Goal: Task Accomplishment & Management: Use online tool/utility

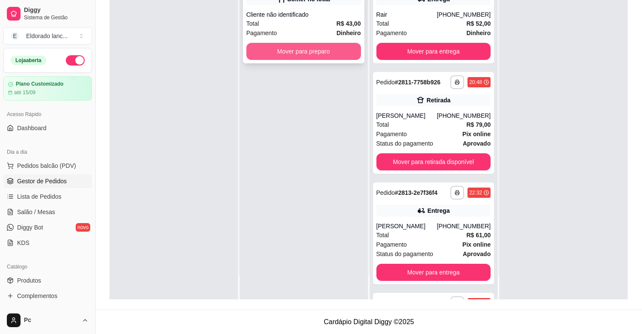
click at [317, 56] on button "Mover para preparo" at bounding box center [303, 51] width 115 height 17
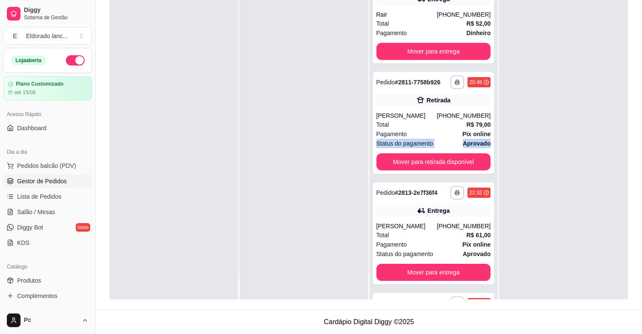
drag, startPoint x: 485, startPoint y: 136, endPoint x: 489, endPoint y: 138, distance: 4.4
click at [489, 138] on div "**********" at bounding box center [433, 133] width 128 height 334
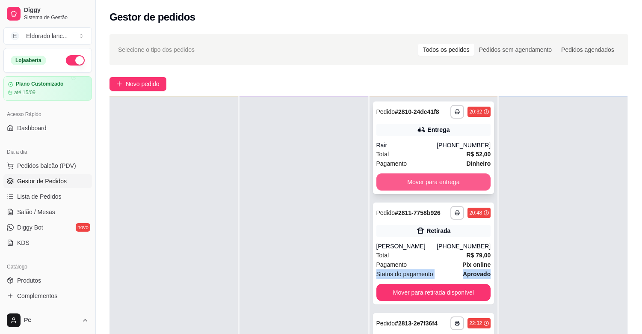
click at [428, 184] on button "Mover para entrega" at bounding box center [433, 181] width 115 height 17
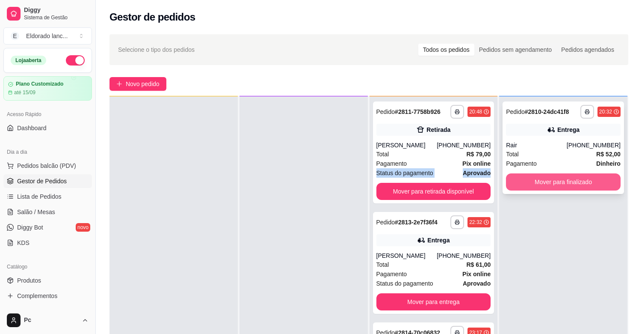
click at [518, 175] on button "Mover para finalizado" at bounding box center [563, 181] width 115 height 17
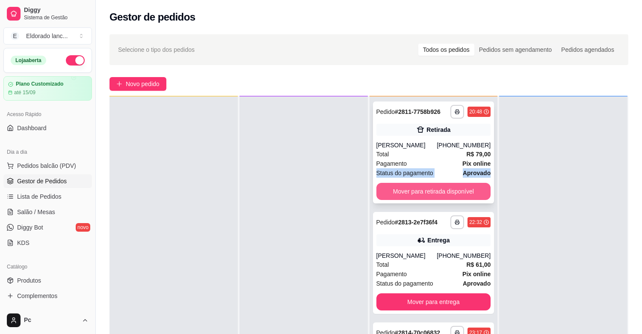
click at [443, 196] on button "Mover para retirada disponível" at bounding box center [433, 191] width 115 height 17
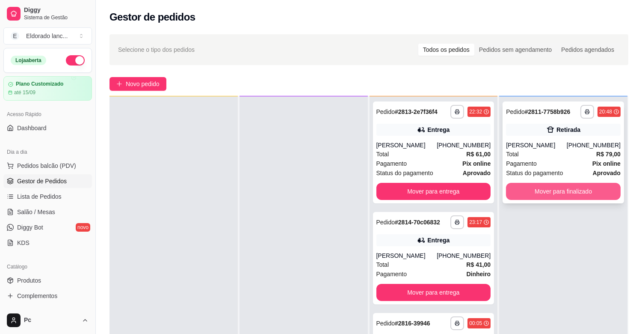
click at [516, 186] on button "Mover para finalizado" at bounding box center [563, 191] width 115 height 17
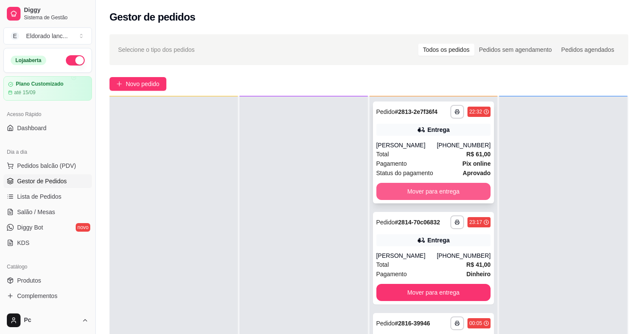
click at [468, 190] on button "Mover para entrega" at bounding box center [433, 191] width 115 height 17
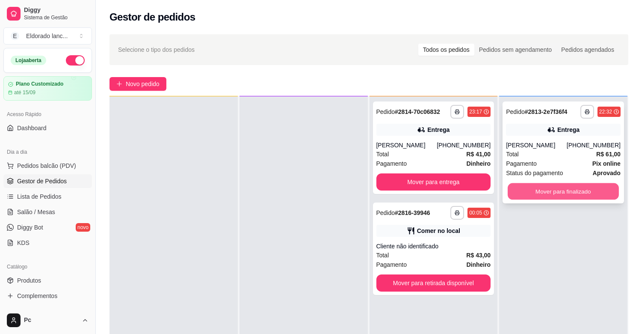
click at [509, 195] on button "Mover para finalizado" at bounding box center [563, 191] width 111 height 17
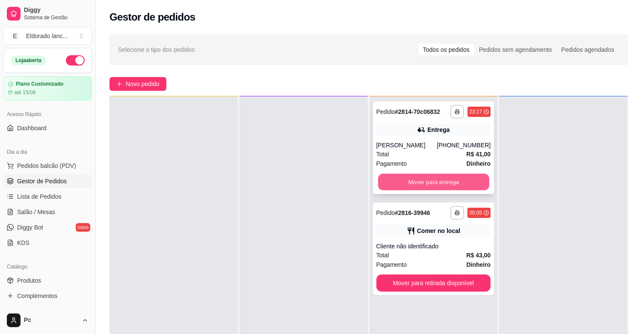
click at [465, 186] on button "Mover para entrega" at bounding box center [433, 182] width 111 height 17
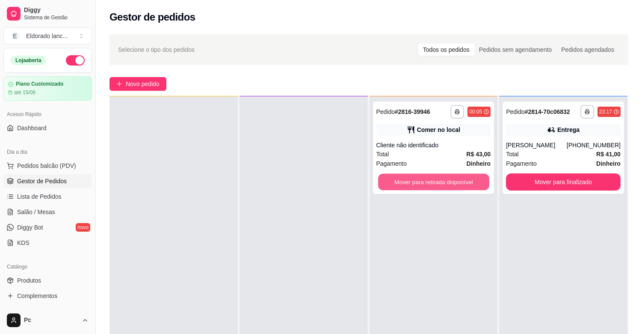
click at [465, 186] on button "Mover para retirada disponível" at bounding box center [433, 182] width 111 height 17
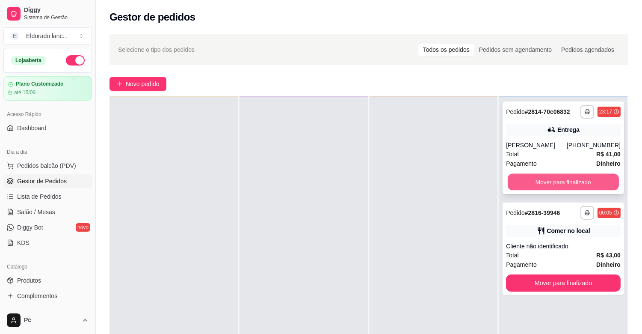
click at [525, 178] on button "Mover para finalizado" at bounding box center [563, 182] width 111 height 17
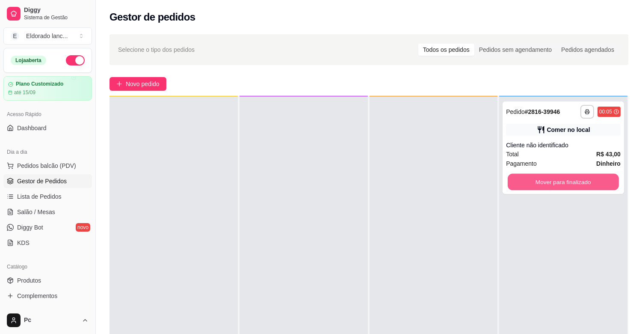
click at [525, 178] on button "Mover para finalizado" at bounding box center [563, 182] width 111 height 17
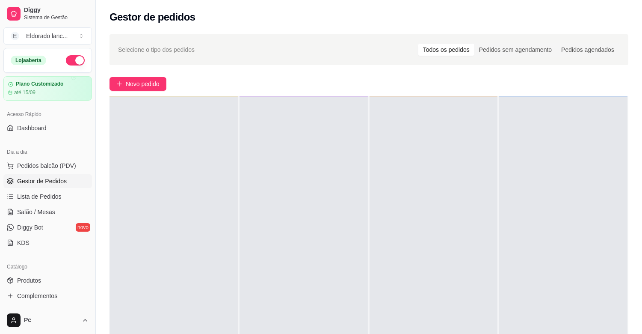
click at [66, 60] on button "button" at bounding box center [75, 60] width 19 height 10
click at [15, 207] on link "Salão / Mesas" at bounding box center [47, 212] width 89 height 14
